Goal: Transaction & Acquisition: Purchase product/service

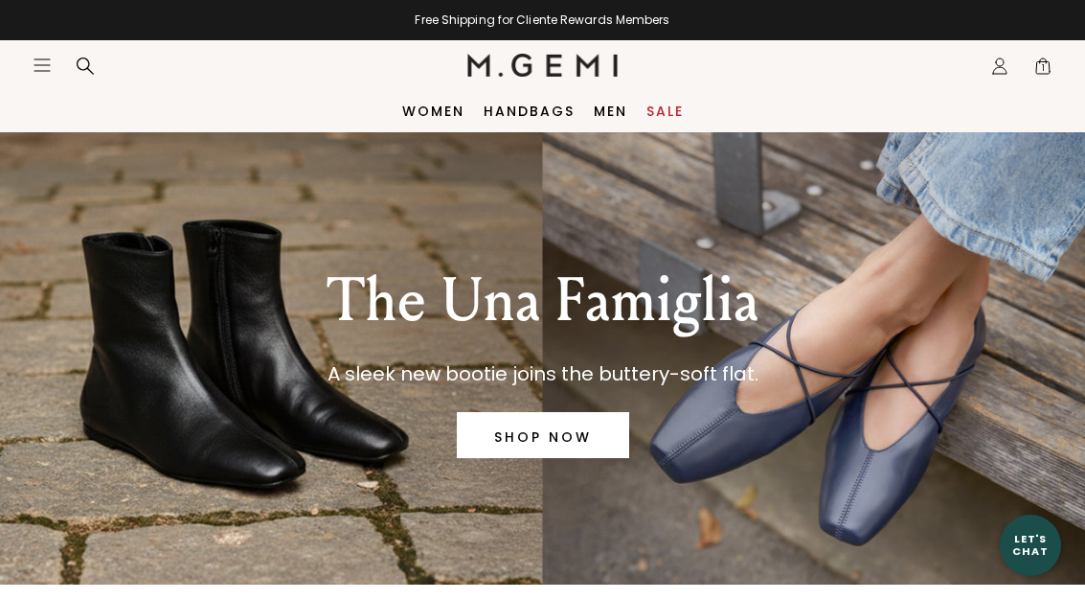
click at [662, 116] on link "Sale" at bounding box center [665, 110] width 37 height 15
click at [91, 57] on icon at bounding box center [85, 66] width 19 height 19
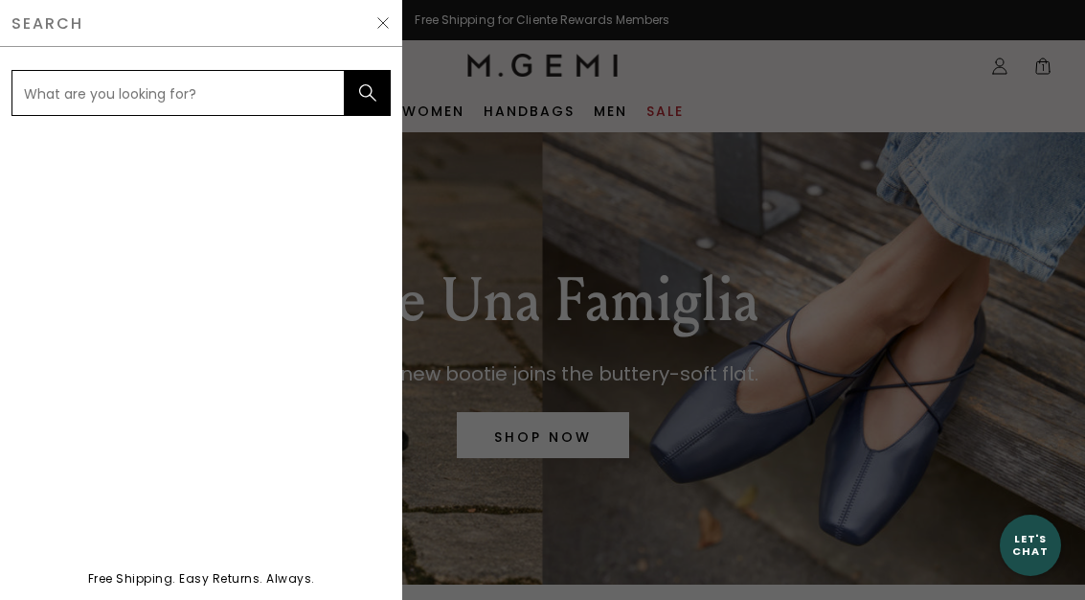
click at [93, 87] on input "text" at bounding box center [177, 93] width 333 height 46
type input "Donna"
click at [368, 93] on button "submit" at bounding box center [368, 93] width 46 height 46
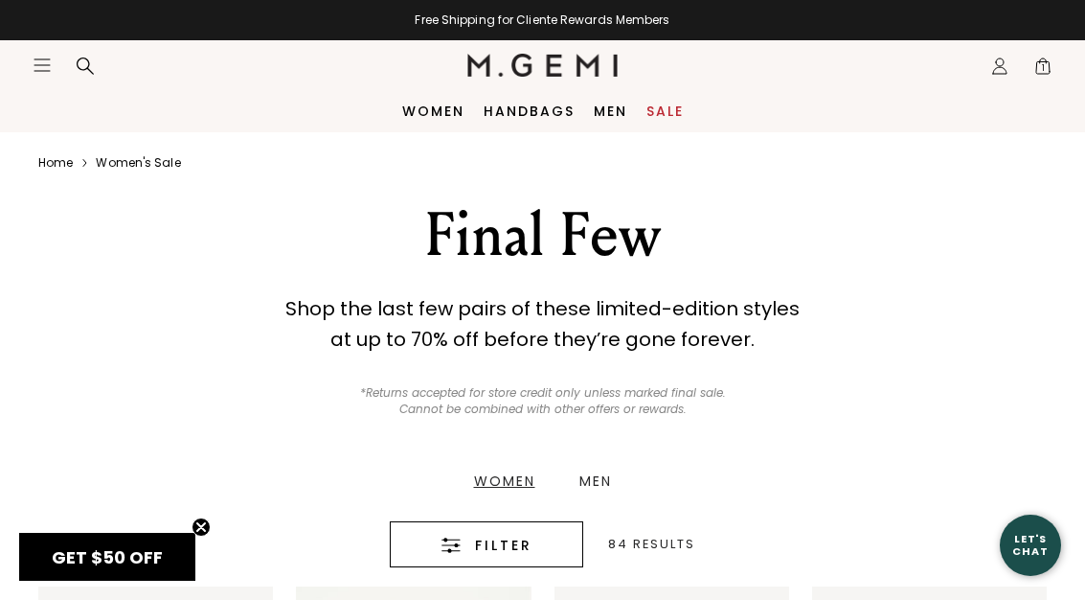
click at [500, 480] on div "Women" at bounding box center [504, 480] width 61 height 13
click at [496, 482] on div "Women" at bounding box center [504, 480] width 61 height 13
click at [495, 480] on div "Women" at bounding box center [504, 480] width 61 height 13
click at [489, 476] on div "Women" at bounding box center [504, 480] width 61 height 13
click at [499, 478] on div "Women" at bounding box center [504, 480] width 61 height 13
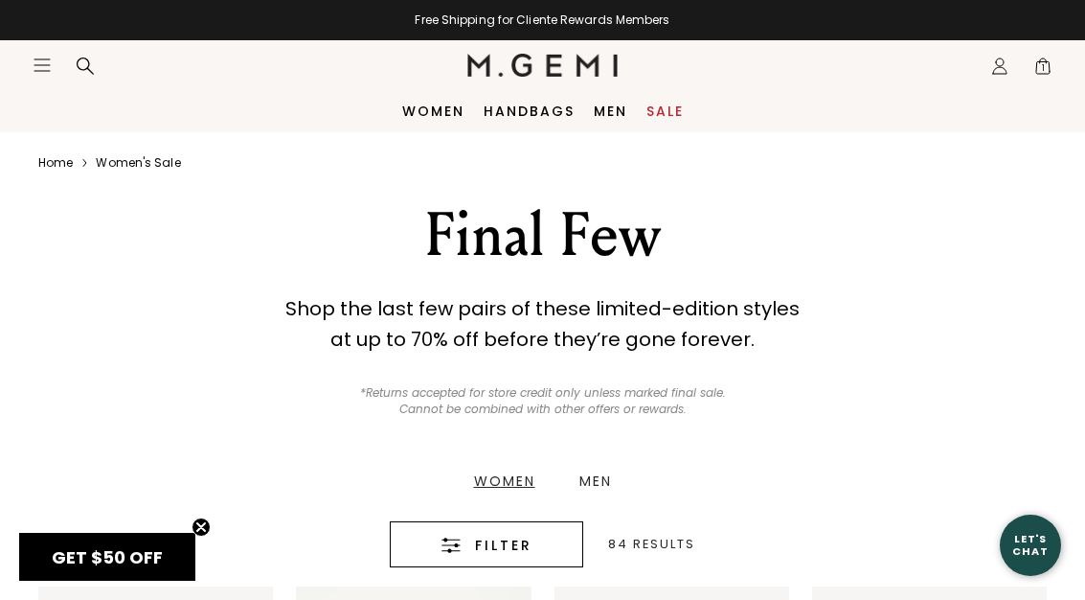
click at [501, 475] on div "Women" at bounding box center [504, 480] width 61 height 13
click at [483, 488] on div "Women" at bounding box center [504, 480] width 61 height 13
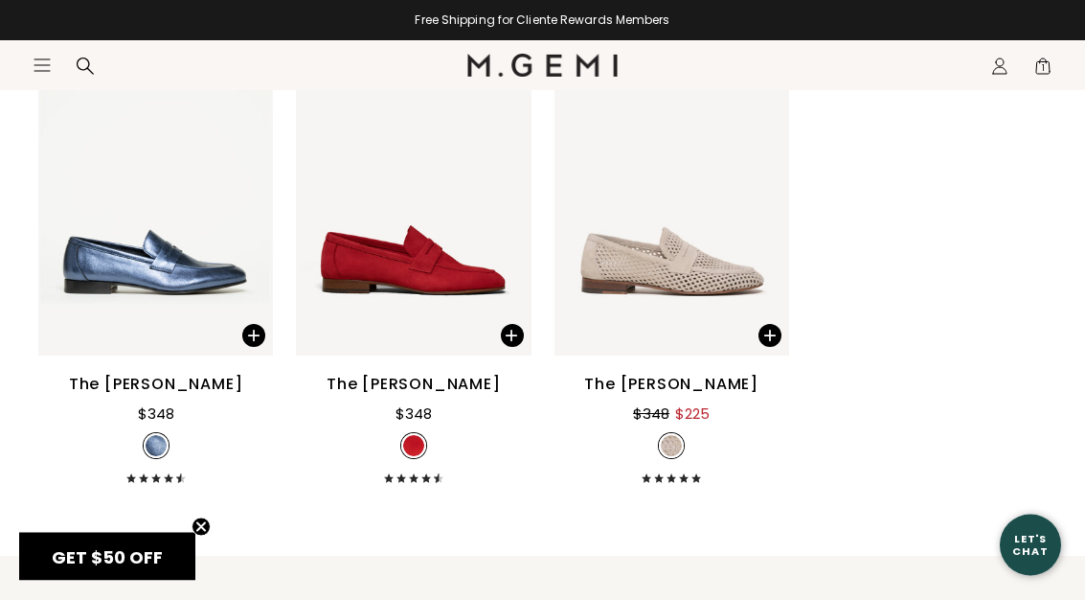
scroll to position [2277, 0]
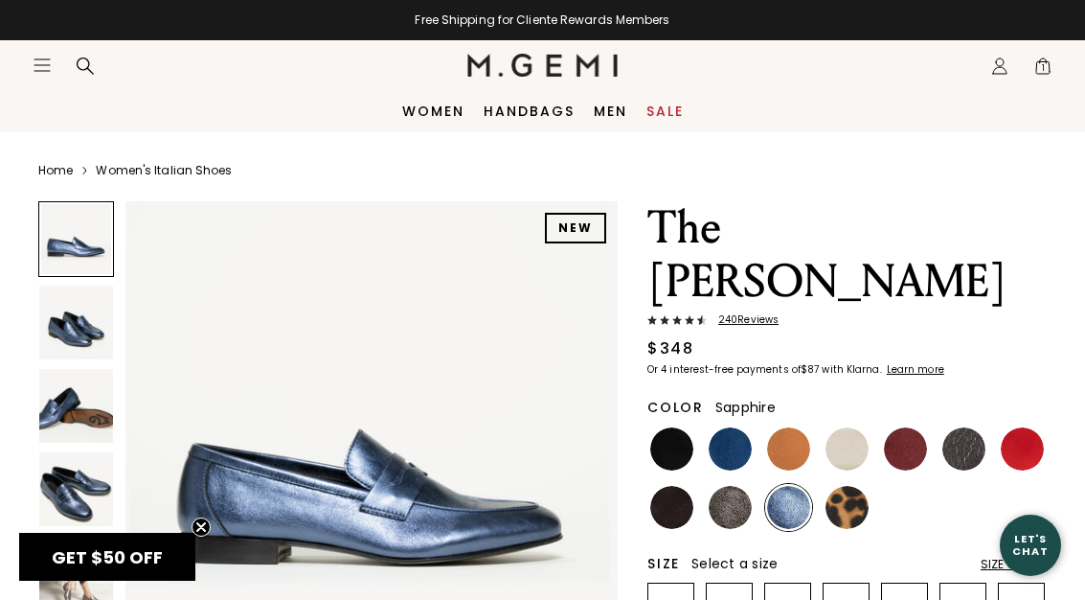
click at [1036, 77] on span "1" at bounding box center [1043, 69] width 19 height 19
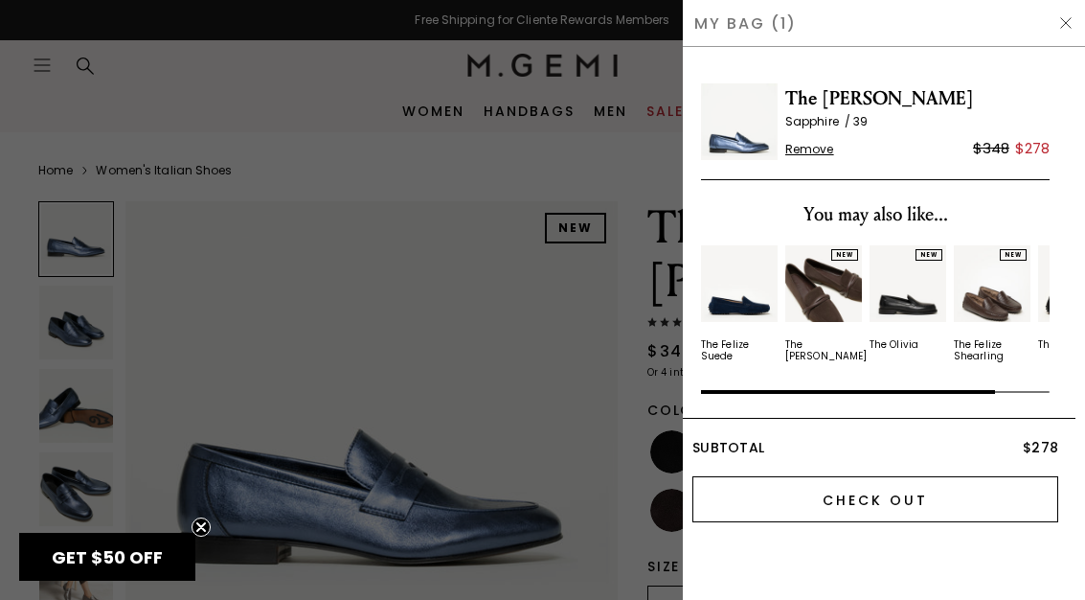
click at [863, 501] on input "Check Out" at bounding box center [876, 499] width 366 height 46
